Goal: Book appointment/travel/reservation

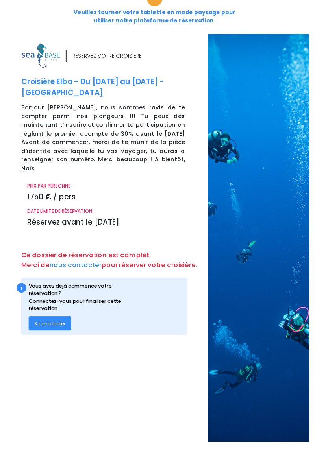
scroll to position [86, 0]
click at [50, 326] on span "Se connecter" at bounding box center [50, 329] width 31 height 7
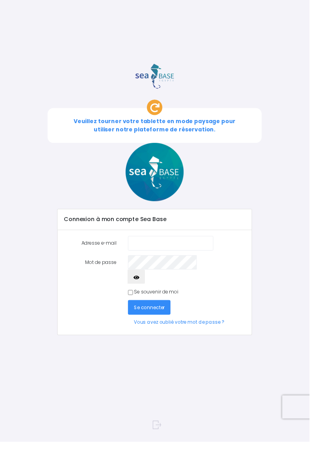
click at [180, 249] on input "Adresse e-mail" at bounding box center [173, 247] width 87 height 15
type input "[EMAIL_ADDRESS][DOMAIN_NAME]"
click at [142, 282] on icon "button" at bounding box center [139, 282] width 6 height 0
click at [168, 306] on button "Se connecter" at bounding box center [151, 313] width 43 height 15
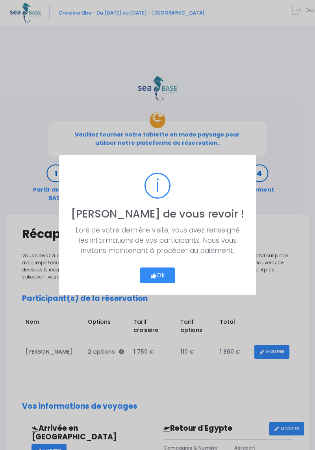
click at [167, 282] on button "Ok" at bounding box center [157, 276] width 35 height 16
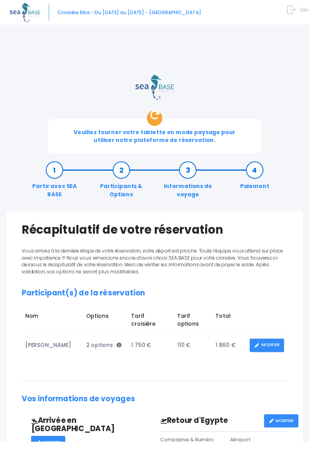
click at [268, 347] on link "MODIFIER" at bounding box center [271, 352] width 35 height 14
click at [273, 349] on link "MODIFIER" at bounding box center [271, 352] width 35 height 14
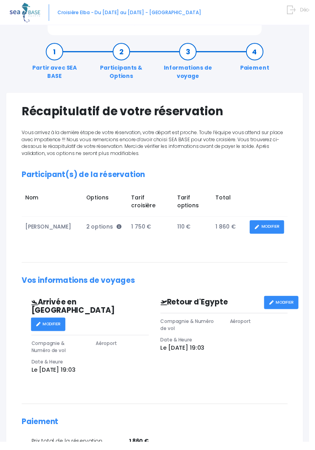
scroll to position [234, 0]
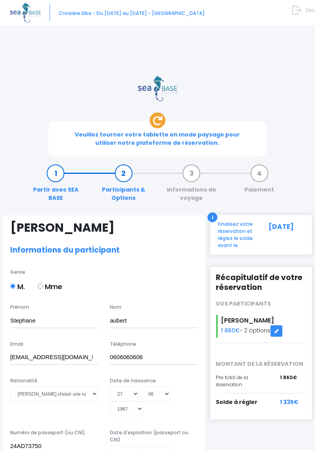
select select "N3"
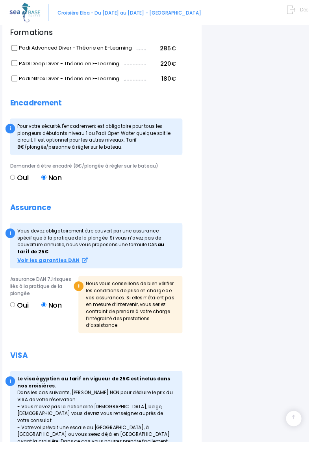
scroll to position [940, 0]
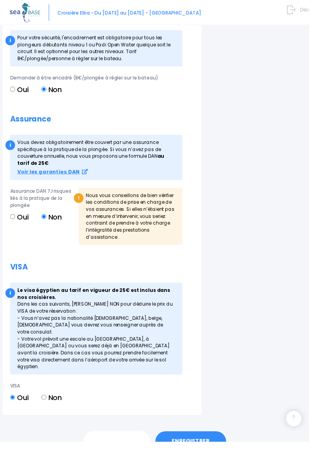
scroll to position [963, 0]
